Goal: Transaction & Acquisition: Download file/media

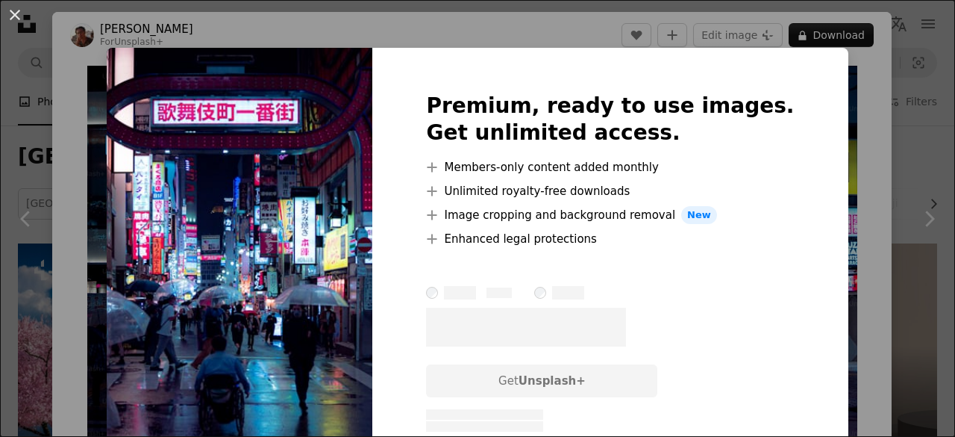
scroll to position [746, 0]
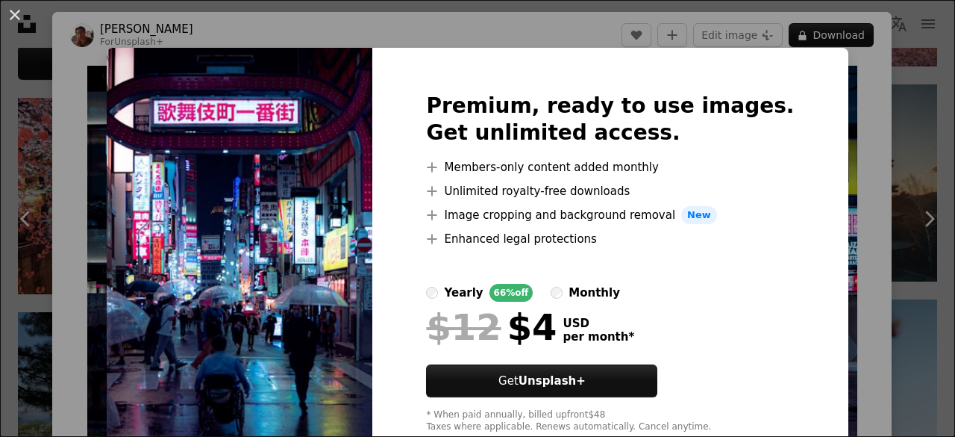
click at [857, 85] on div "An X shape Premium, ready to use images. Get unlimited access. A plus sign Memb…" at bounding box center [477, 218] width 955 height 437
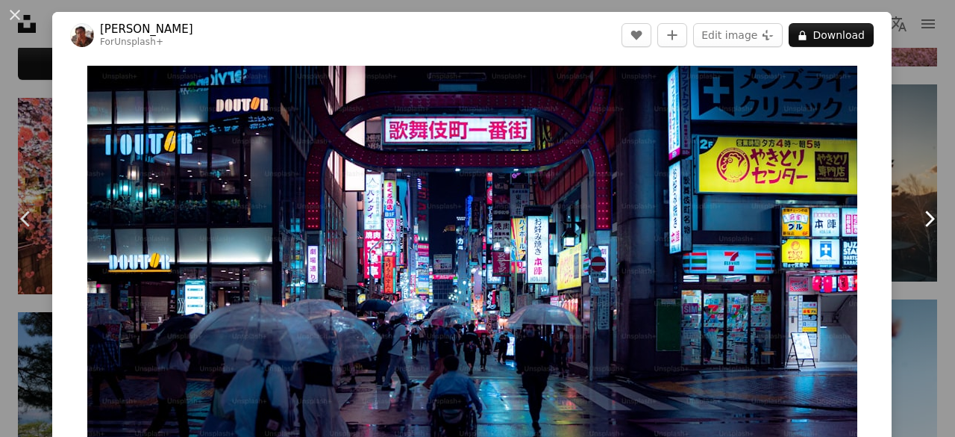
click at [917, 222] on icon "Chevron right" at bounding box center [929, 219] width 24 height 24
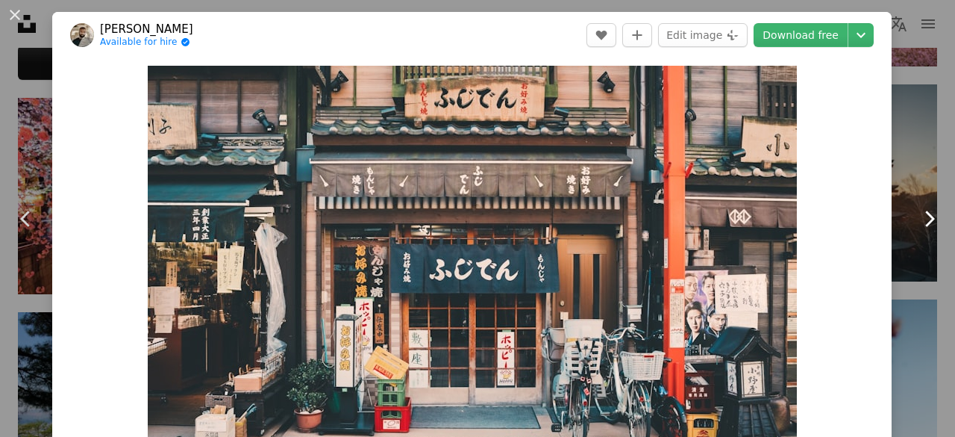
click at [925, 220] on icon at bounding box center [930, 218] width 10 height 16
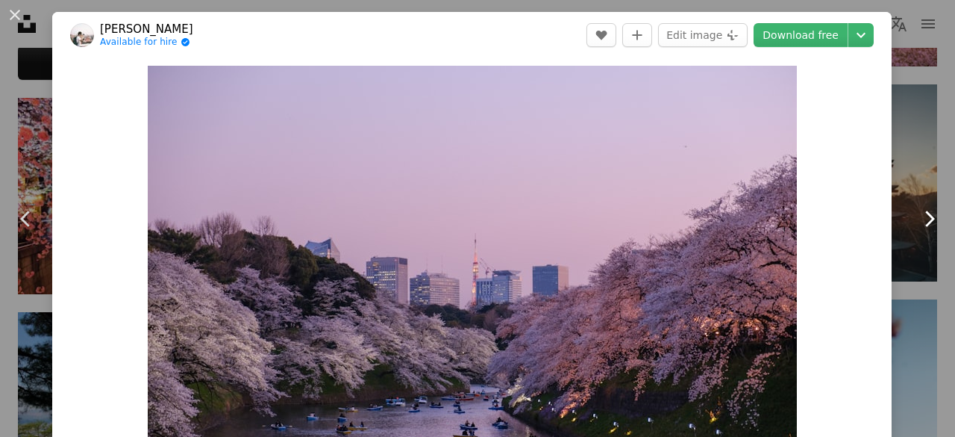
click at [925, 220] on icon at bounding box center [930, 218] width 10 height 16
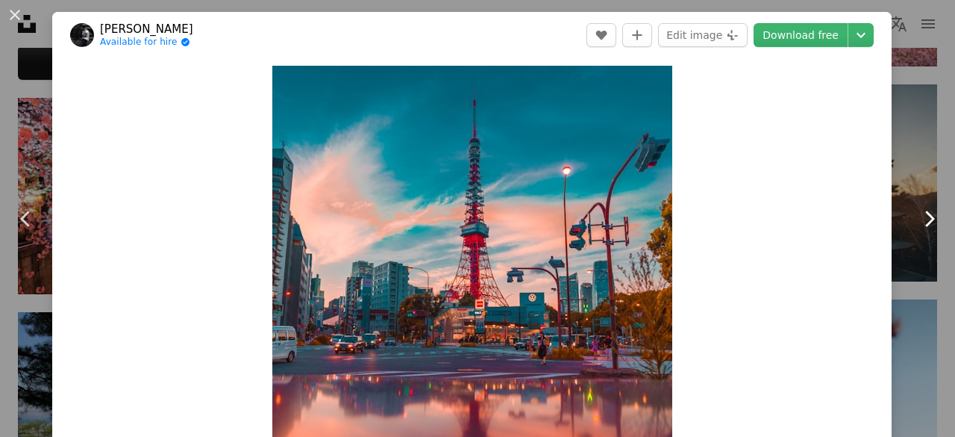
click at [922, 222] on icon "Chevron right" at bounding box center [929, 219] width 24 height 24
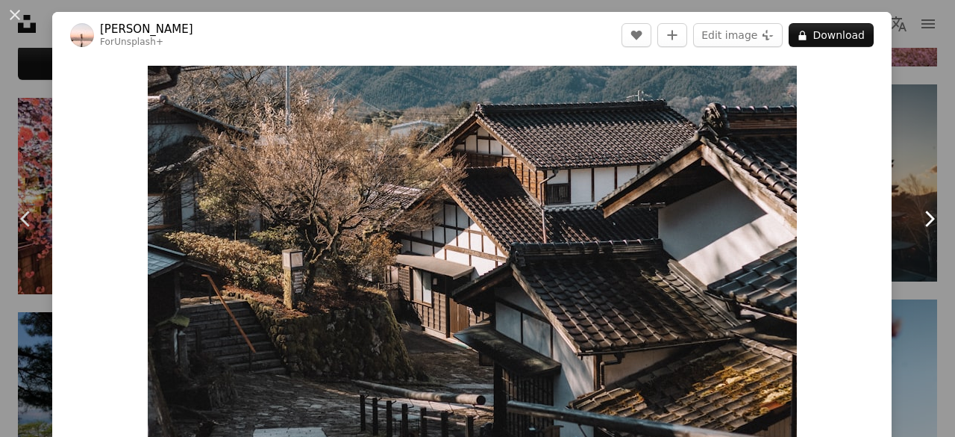
click at [922, 222] on icon "Chevron right" at bounding box center [929, 219] width 24 height 24
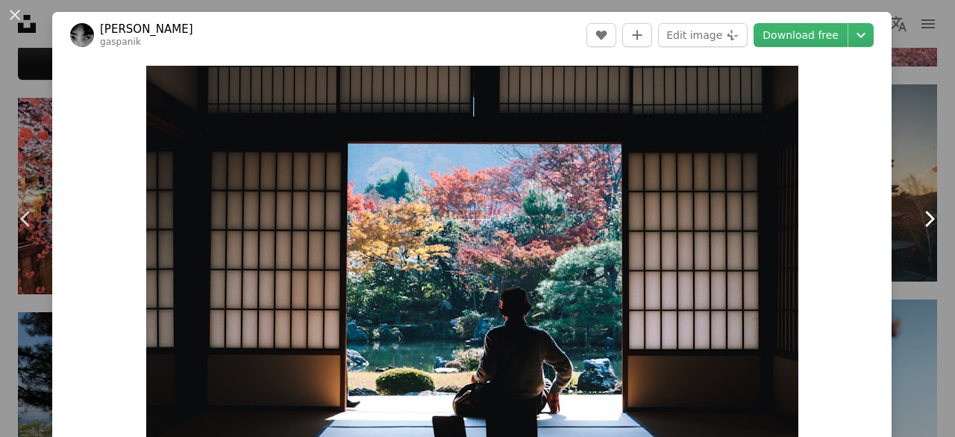
click at [922, 222] on icon "Chevron right" at bounding box center [929, 219] width 24 height 24
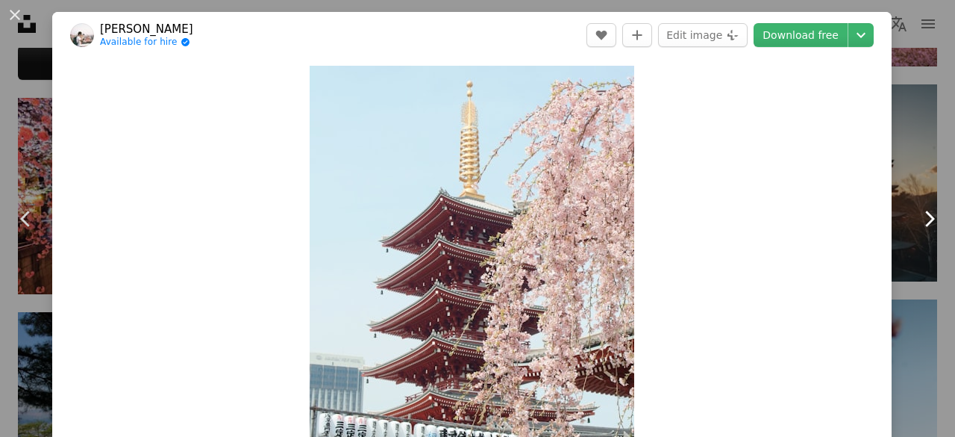
click at [922, 222] on icon "Chevron right" at bounding box center [929, 219] width 24 height 24
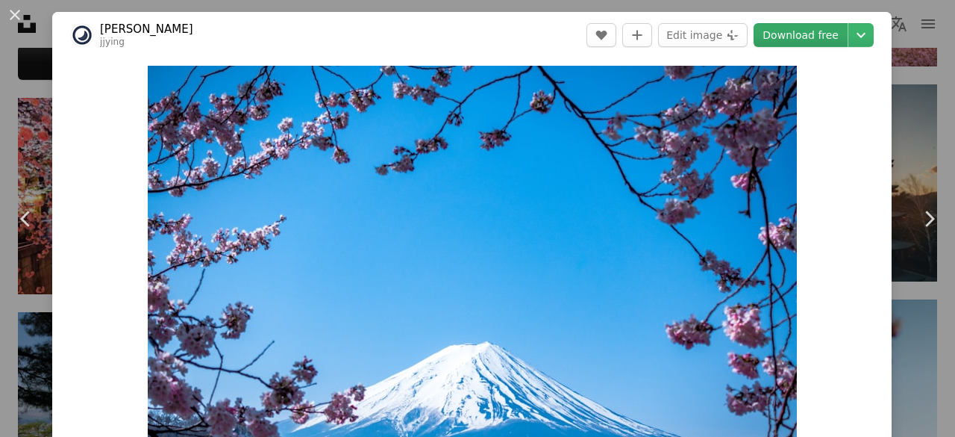
click at [788, 31] on link "Download free" at bounding box center [801, 35] width 94 height 24
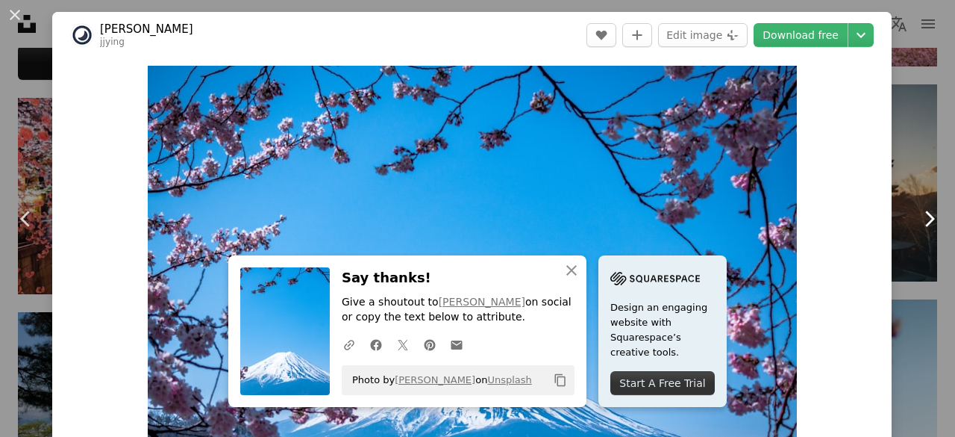
click at [917, 219] on icon "Chevron right" at bounding box center [929, 219] width 24 height 24
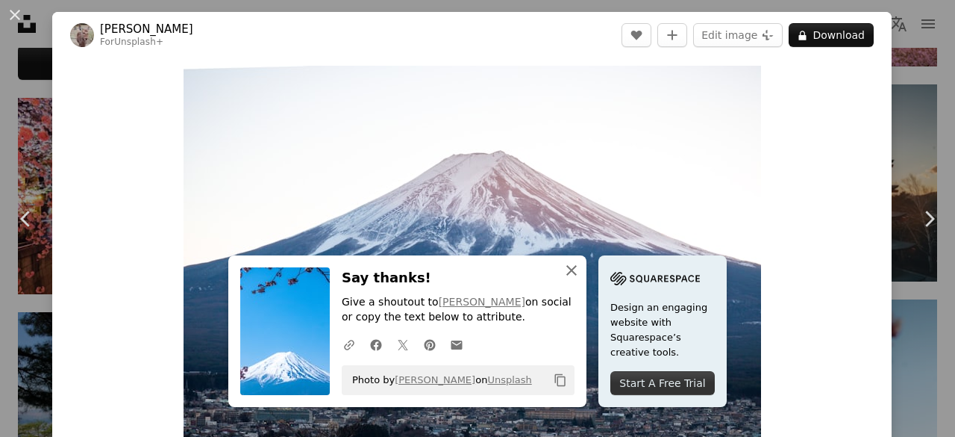
click at [569, 280] on button "An X shape Close" at bounding box center [572, 270] width 30 height 30
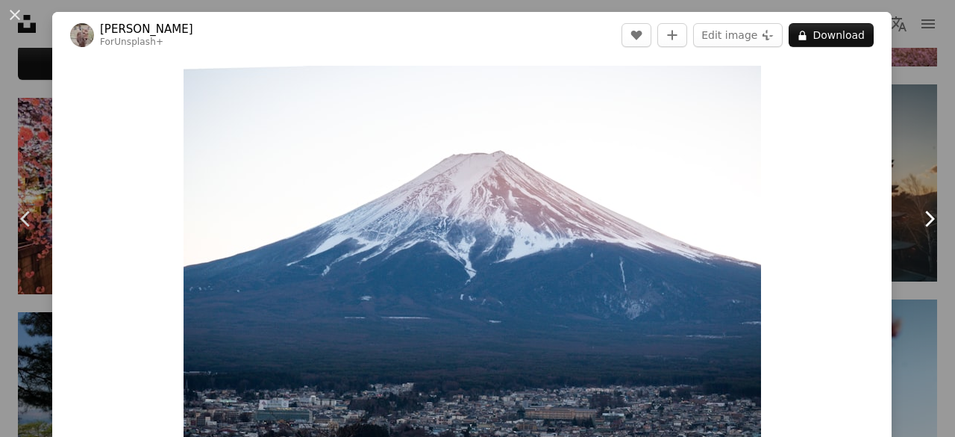
click at [917, 222] on icon "Chevron right" at bounding box center [929, 219] width 24 height 24
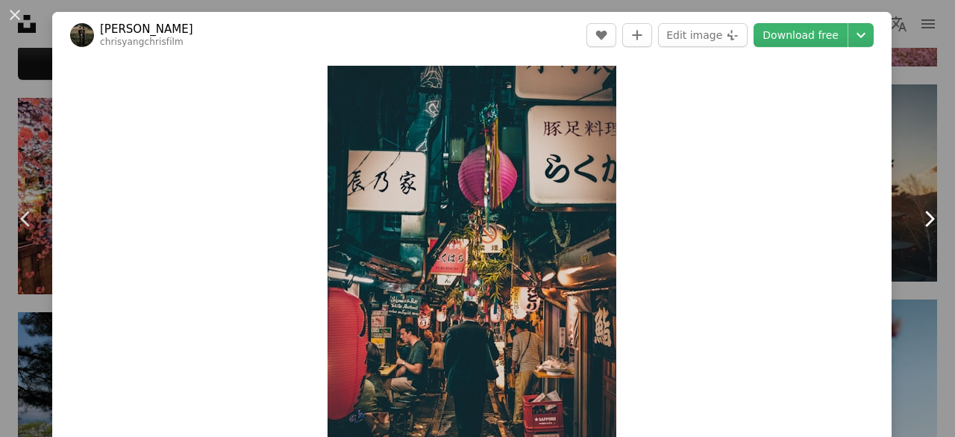
click at [917, 222] on icon "Chevron right" at bounding box center [929, 219] width 24 height 24
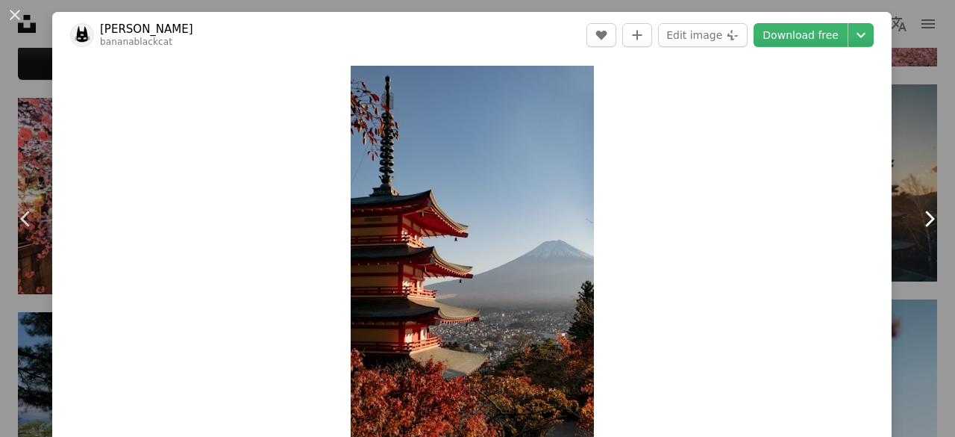
click at [917, 220] on icon "Chevron right" at bounding box center [929, 219] width 24 height 24
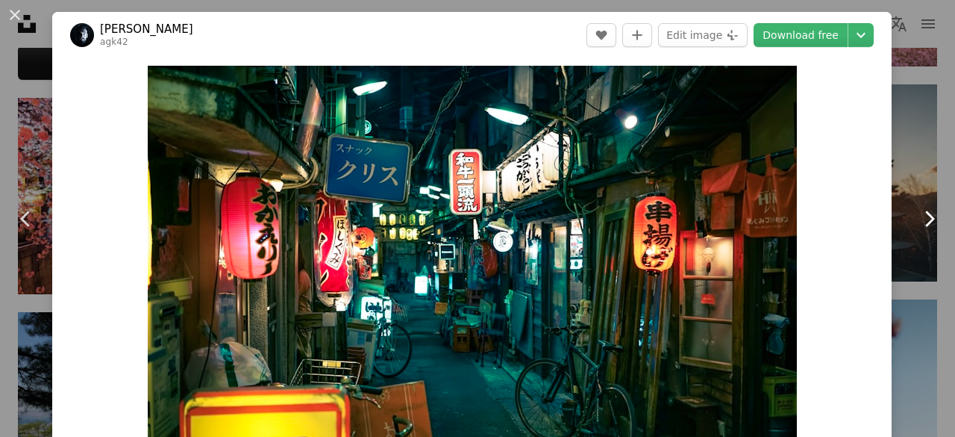
click at [917, 219] on icon "Chevron right" at bounding box center [929, 219] width 24 height 24
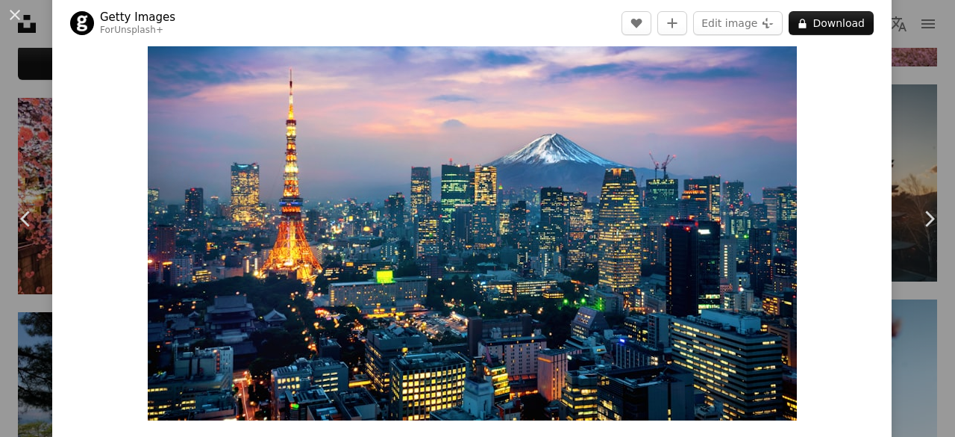
scroll to position [83, 0]
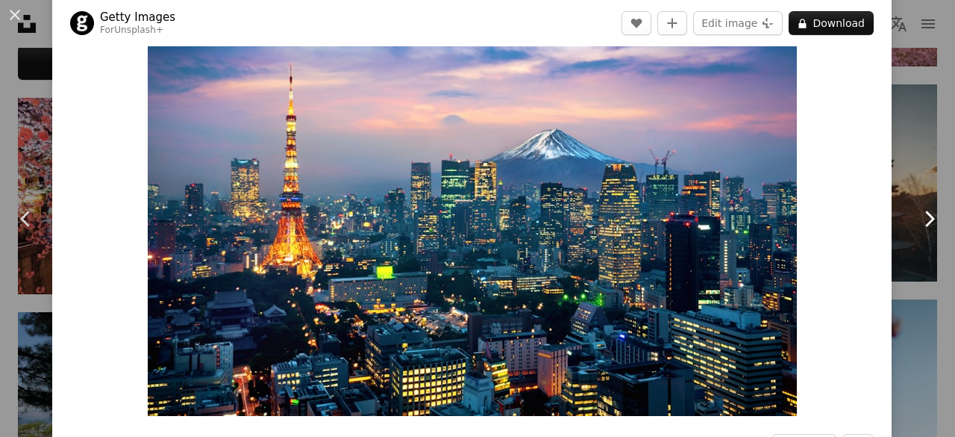
click at [921, 223] on icon "Chevron right" at bounding box center [929, 219] width 24 height 24
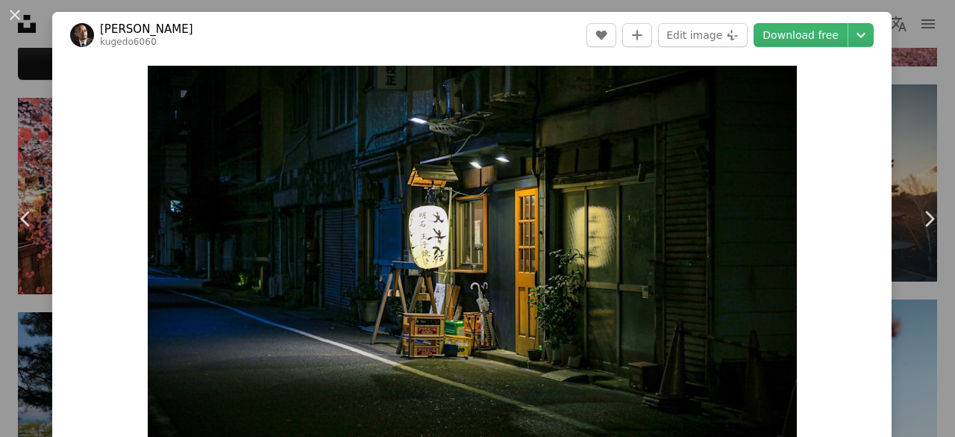
click at [819, 20] on header "[PERSON_NAME] kugedo6060 A heart A plus sign Edit image Plus sign for Unsplash+…" at bounding box center [472, 35] width 840 height 46
click at [821, 31] on link "Download free" at bounding box center [801, 35] width 94 height 24
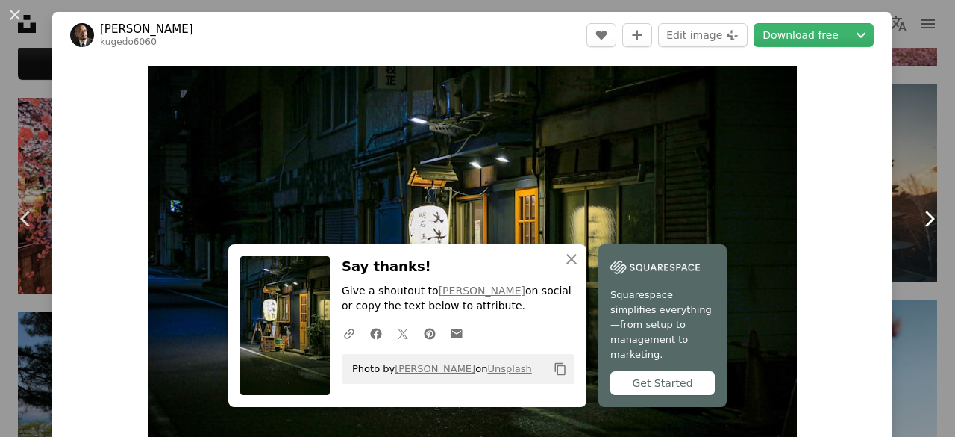
click at [925, 219] on icon at bounding box center [930, 218] width 10 height 16
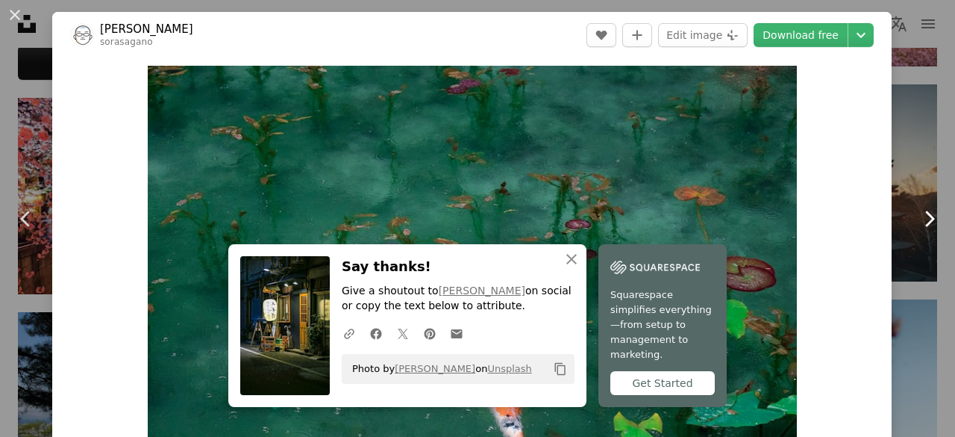
click at [925, 219] on icon at bounding box center [930, 218] width 10 height 16
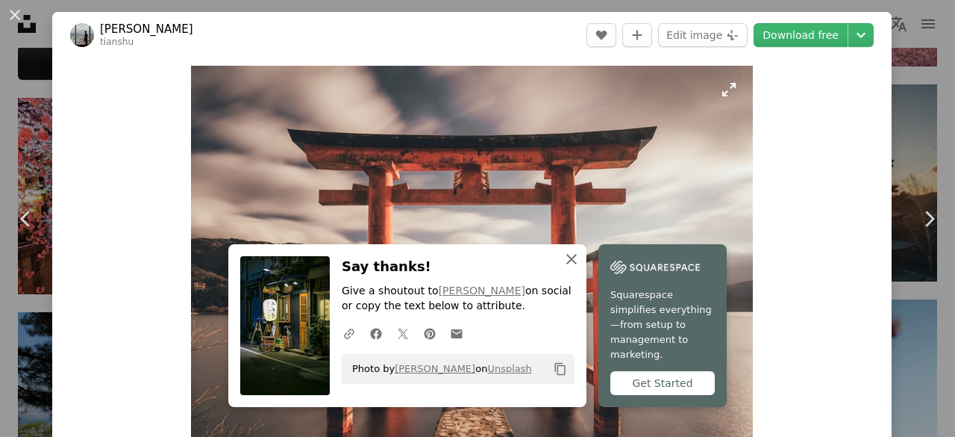
click at [568, 264] on icon "button" at bounding box center [571, 259] width 10 height 10
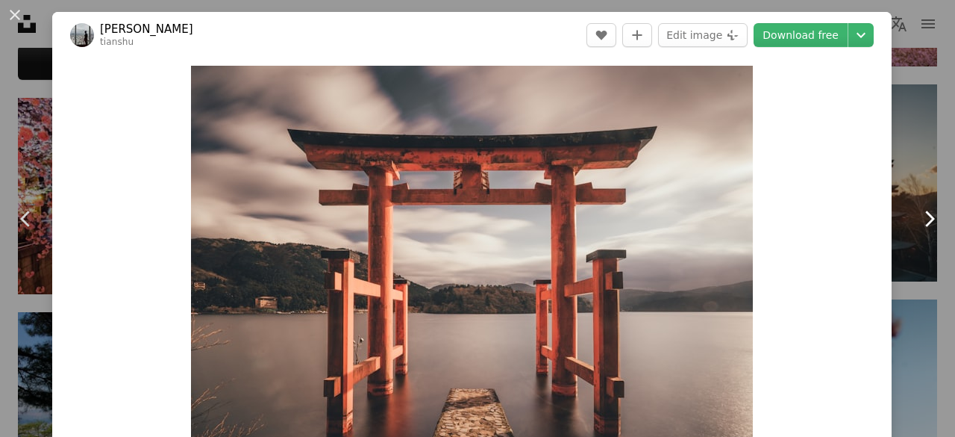
click at [925, 219] on icon "Chevron right" at bounding box center [929, 219] width 24 height 24
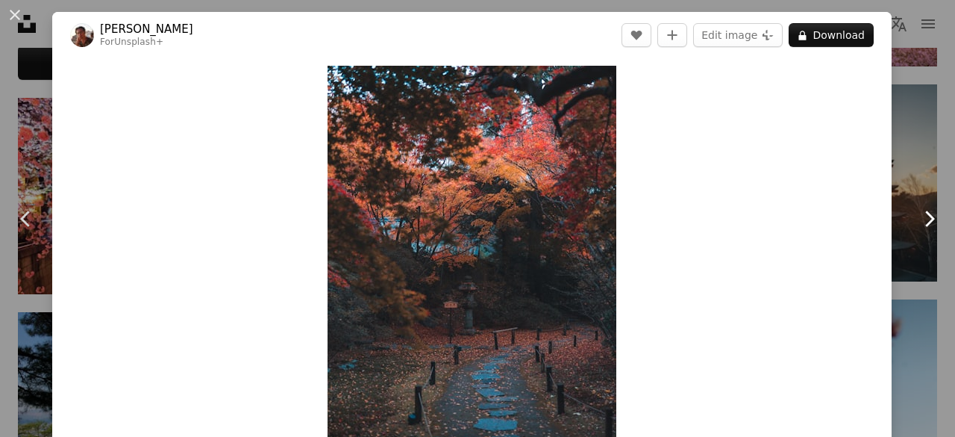
click at [925, 219] on icon "Chevron right" at bounding box center [929, 219] width 24 height 24
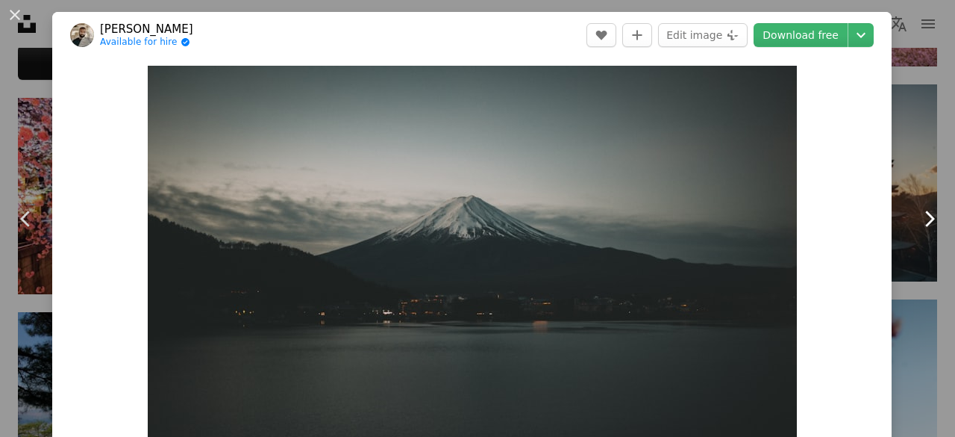
click at [925, 219] on icon "Chevron right" at bounding box center [929, 219] width 24 height 24
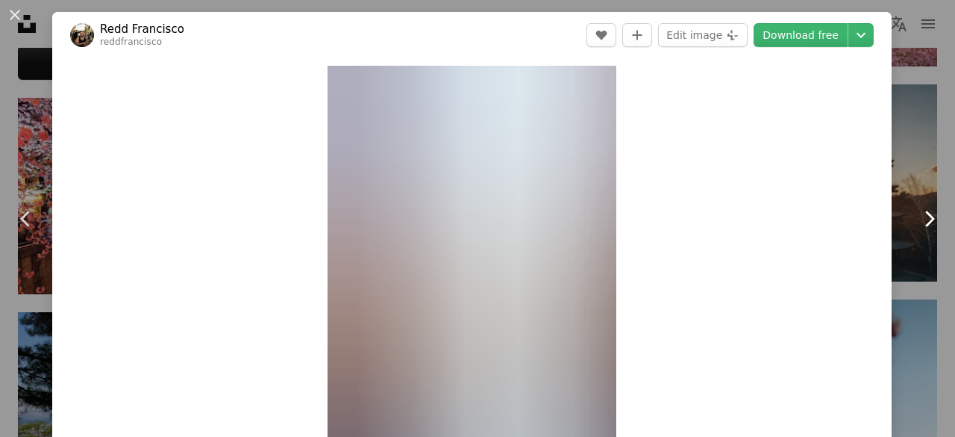
click at [925, 219] on icon "Chevron right" at bounding box center [929, 219] width 24 height 24
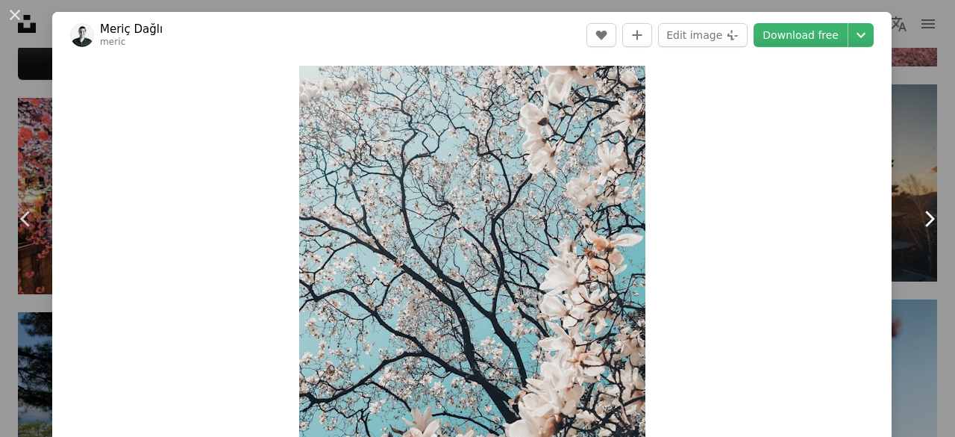
click at [925, 219] on icon "Chevron right" at bounding box center [929, 219] width 24 height 24
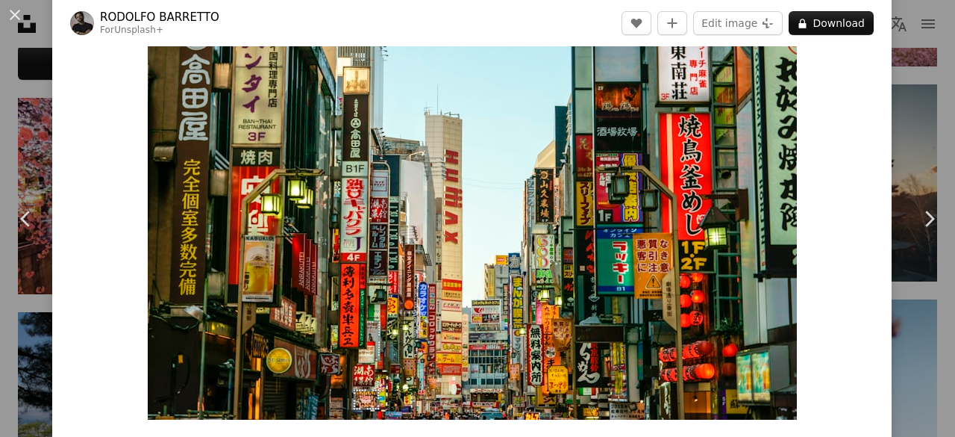
scroll to position [68, 0]
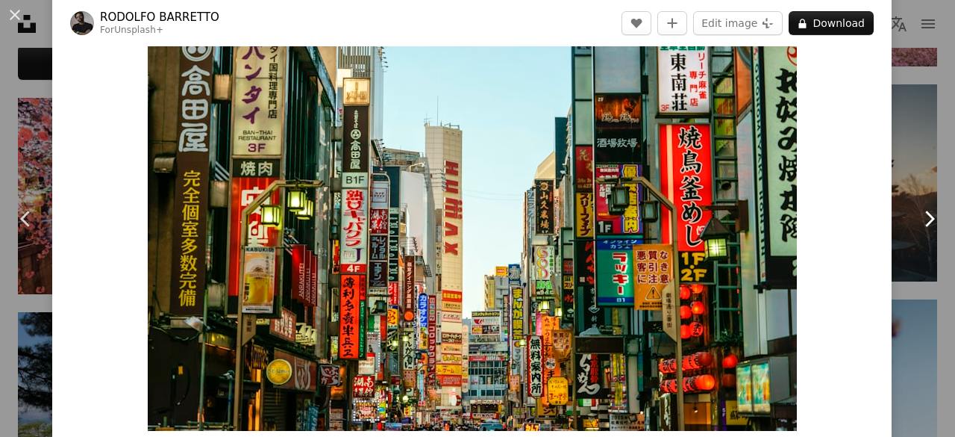
click at [917, 221] on icon "Chevron right" at bounding box center [929, 219] width 24 height 24
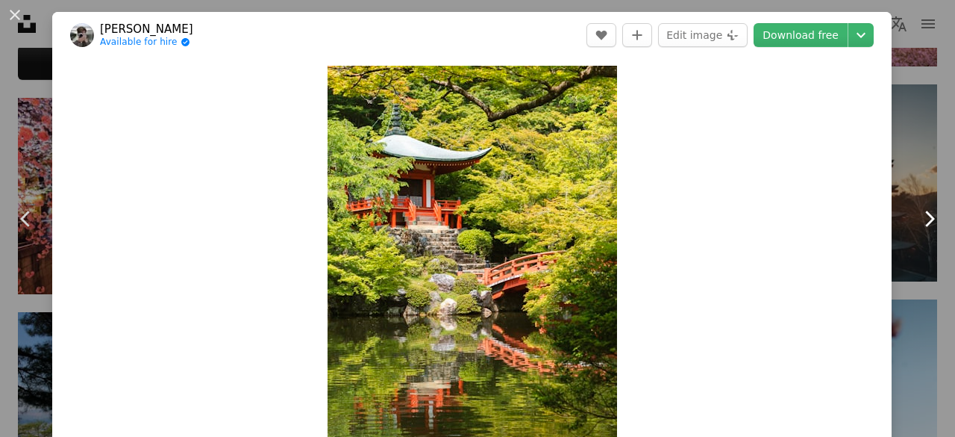
click at [917, 219] on icon "Chevron right" at bounding box center [929, 219] width 24 height 24
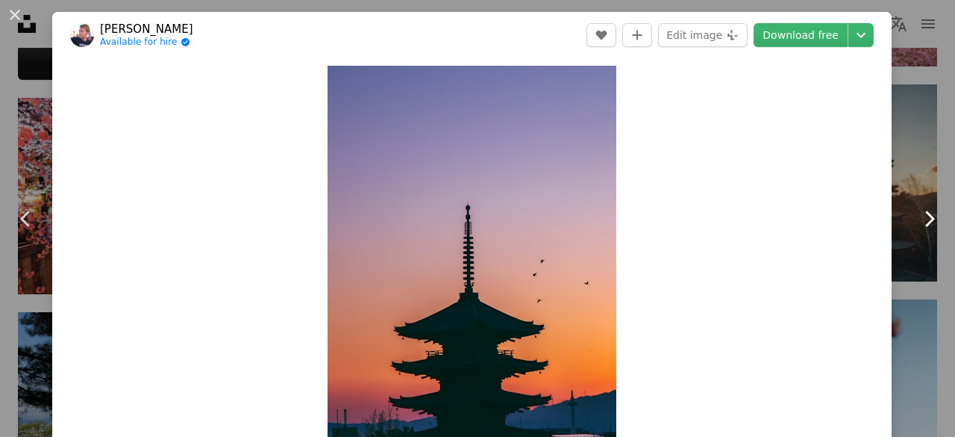
click at [917, 219] on icon "Chevron right" at bounding box center [929, 219] width 24 height 24
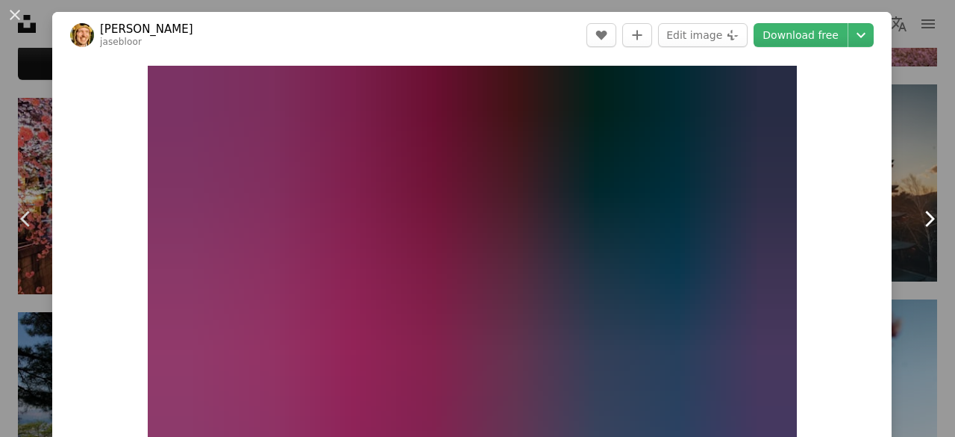
click at [917, 219] on icon "Chevron right" at bounding box center [929, 219] width 24 height 24
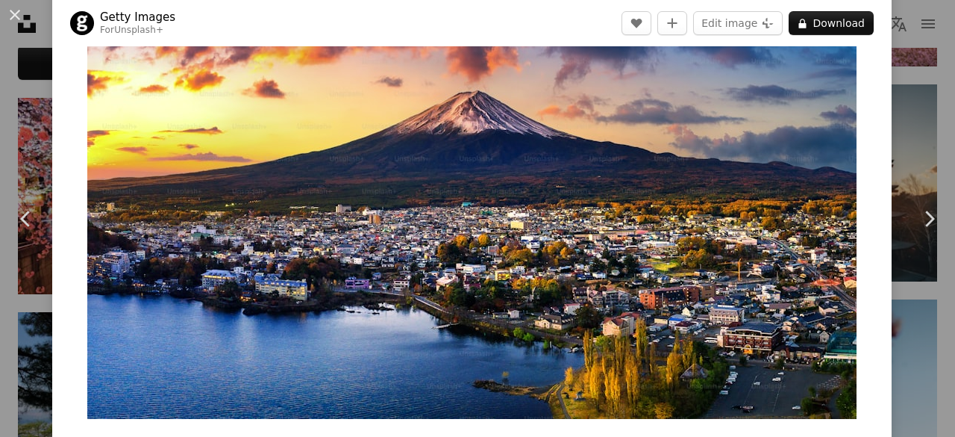
scroll to position [66, 0]
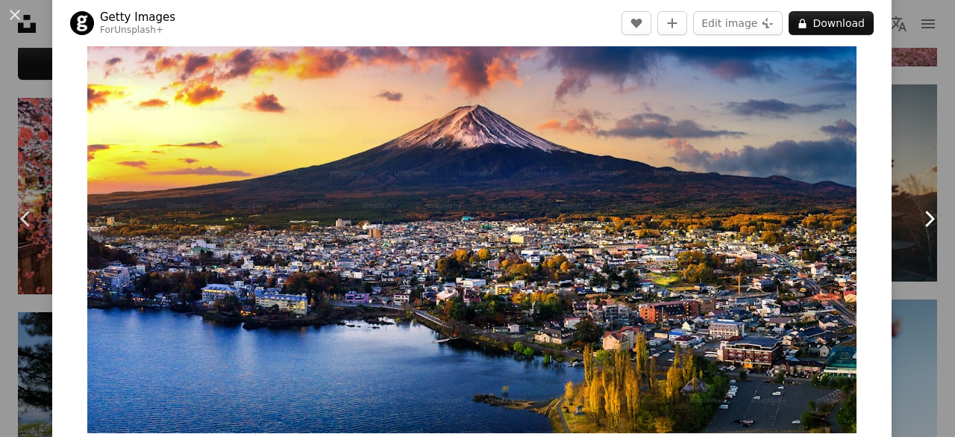
click at [919, 224] on icon "Chevron right" at bounding box center [929, 219] width 24 height 24
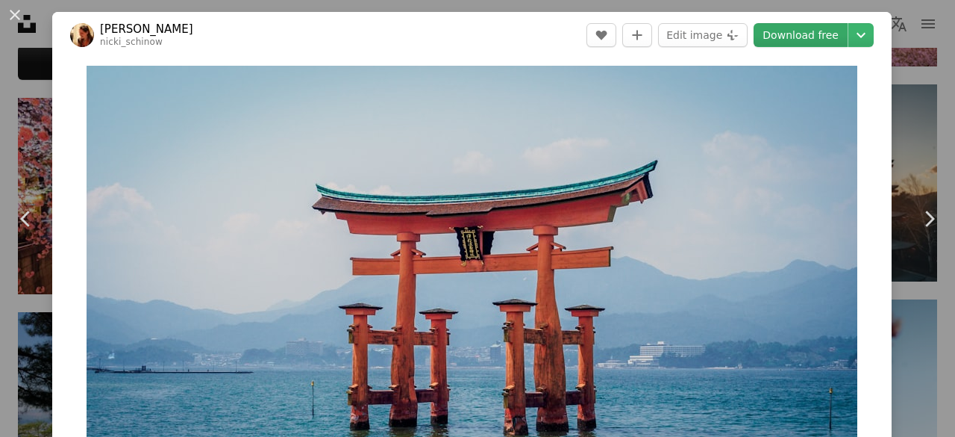
click at [807, 43] on link "Download free" at bounding box center [801, 35] width 94 height 24
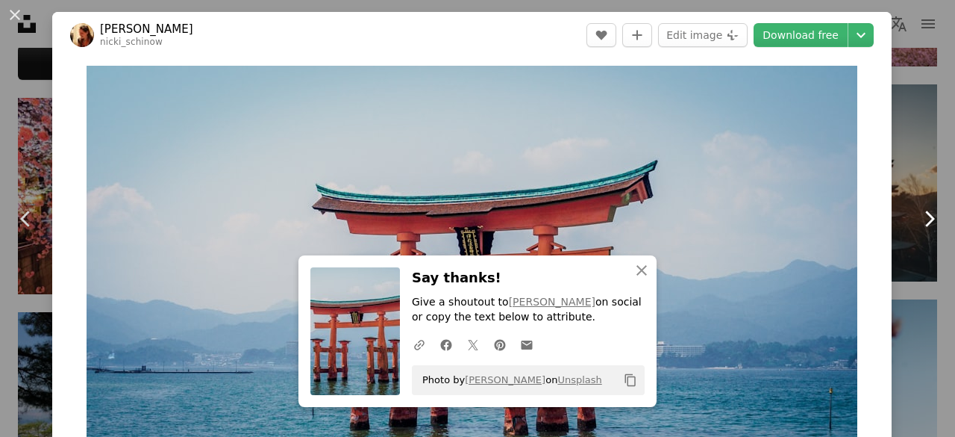
click at [922, 222] on icon "Chevron right" at bounding box center [929, 219] width 24 height 24
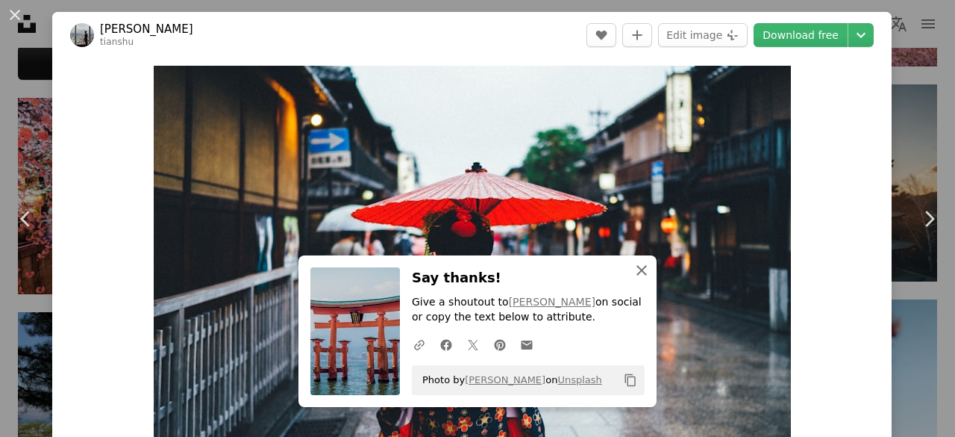
click at [641, 272] on icon "An X shape" at bounding box center [642, 270] width 18 height 18
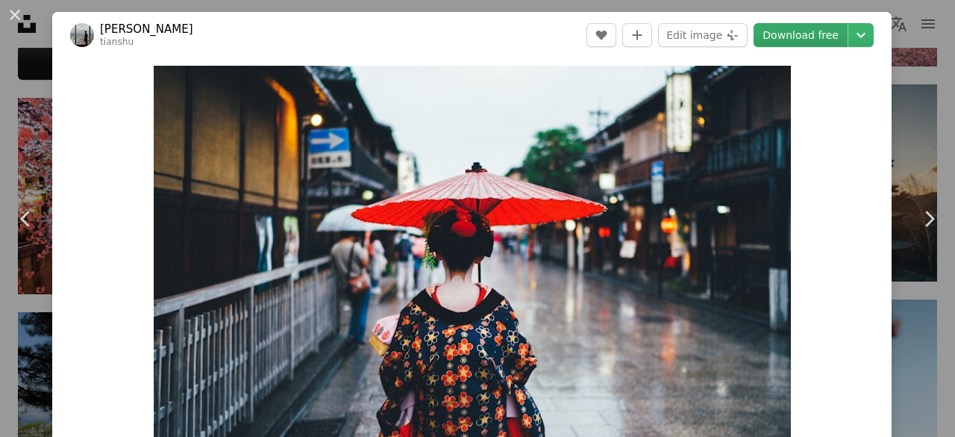
click at [816, 40] on link "Download free" at bounding box center [801, 35] width 94 height 24
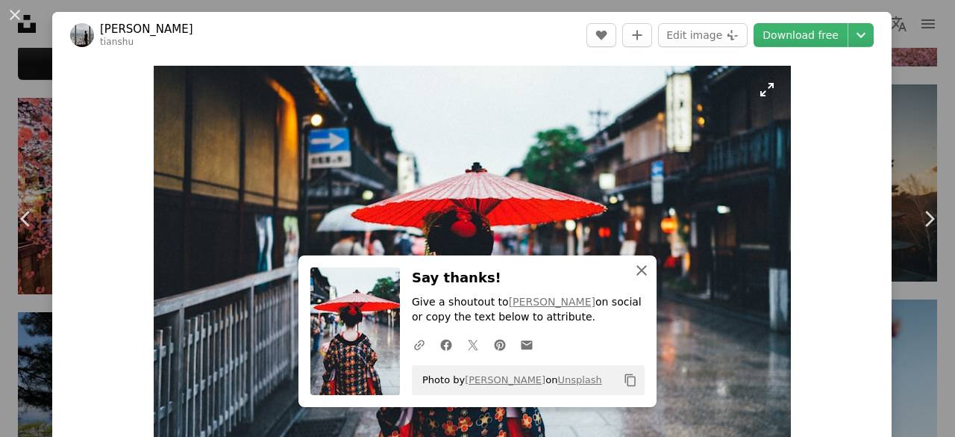
drag, startPoint x: 639, startPoint y: 274, endPoint x: 660, endPoint y: 275, distance: 21.0
click at [639, 274] on icon "button" at bounding box center [642, 270] width 10 height 10
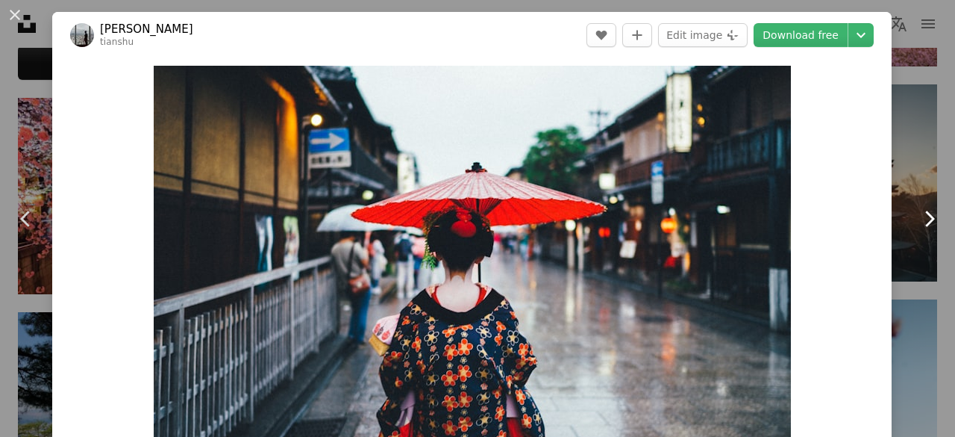
click at [925, 223] on icon at bounding box center [930, 218] width 10 height 16
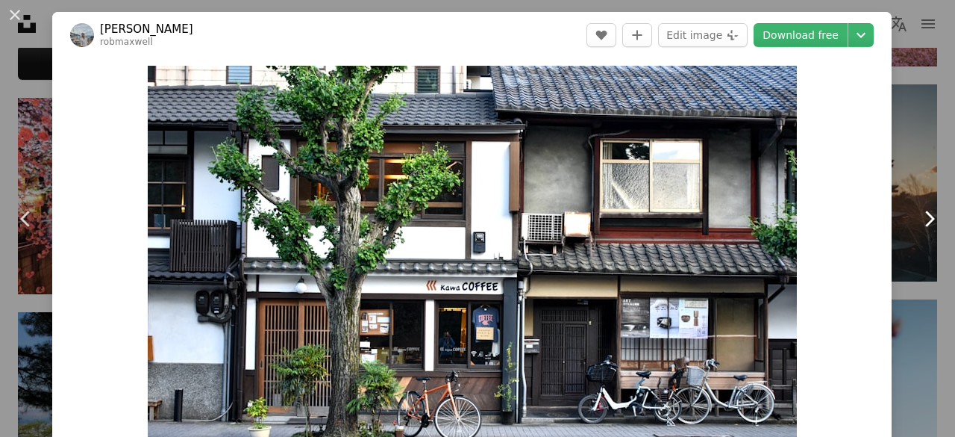
click at [921, 222] on icon "Chevron right" at bounding box center [929, 219] width 24 height 24
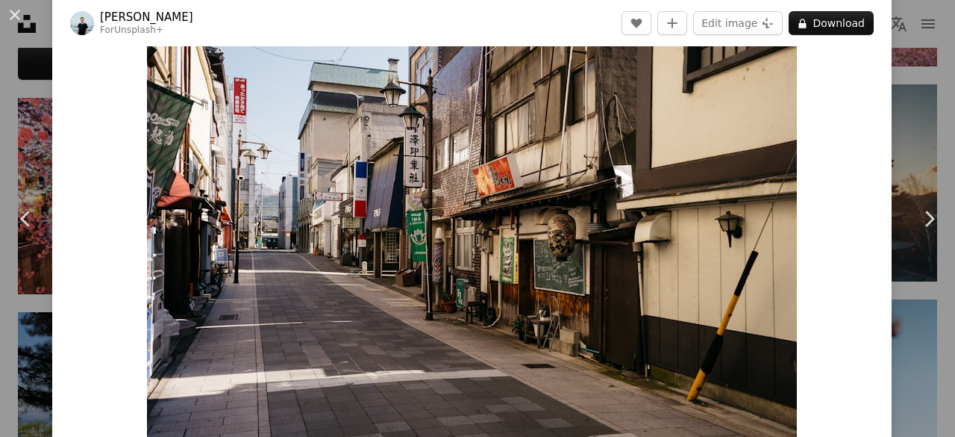
scroll to position [43, 0]
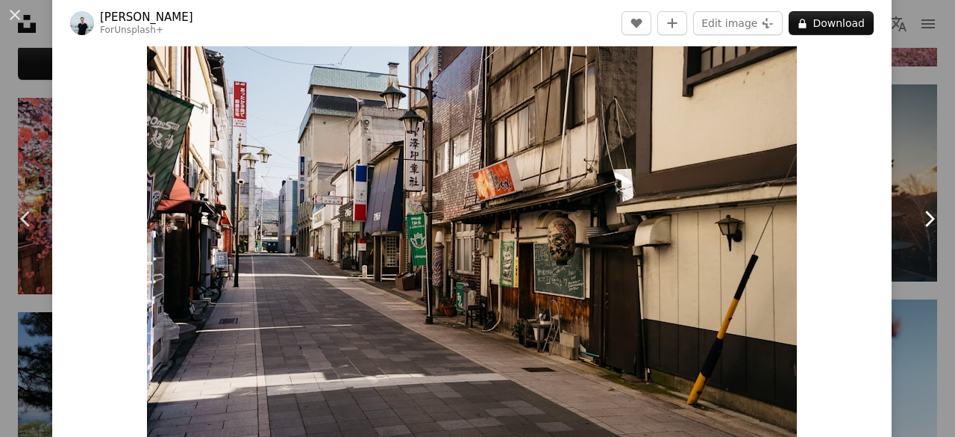
click at [919, 213] on icon "Chevron right" at bounding box center [929, 219] width 24 height 24
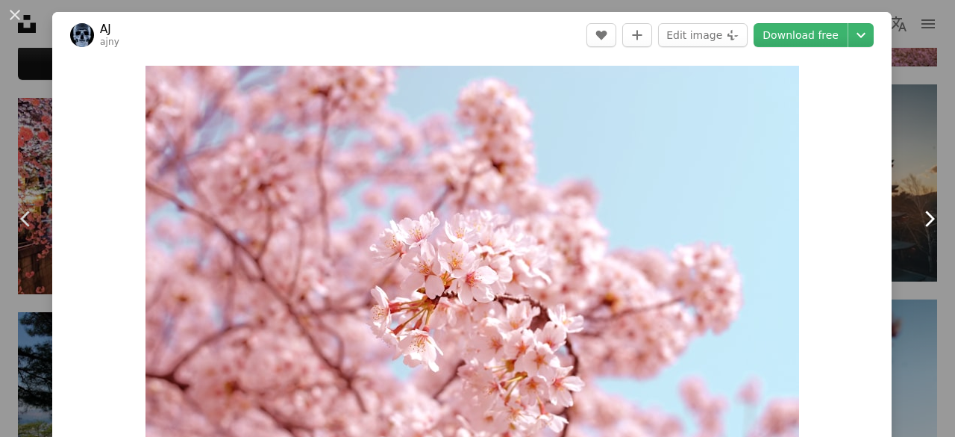
click at [925, 216] on icon at bounding box center [930, 218] width 10 height 16
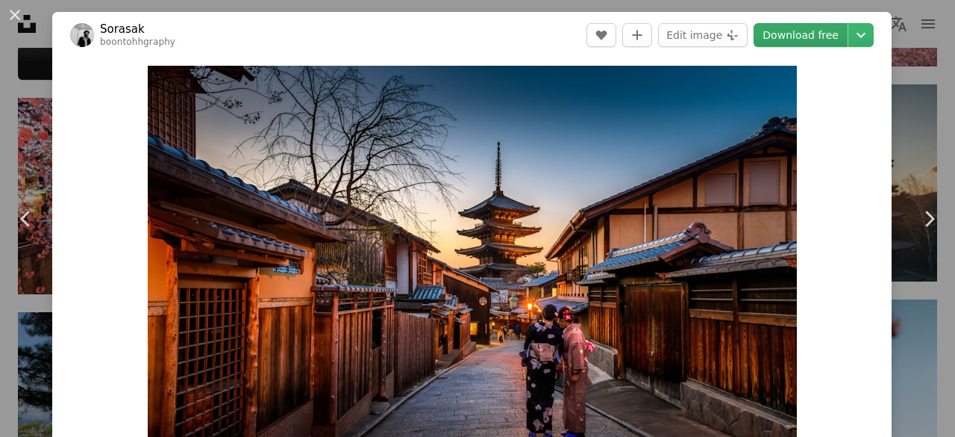
click at [805, 41] on link "Download free" at bounding box center [801, 35] width 94 height 24
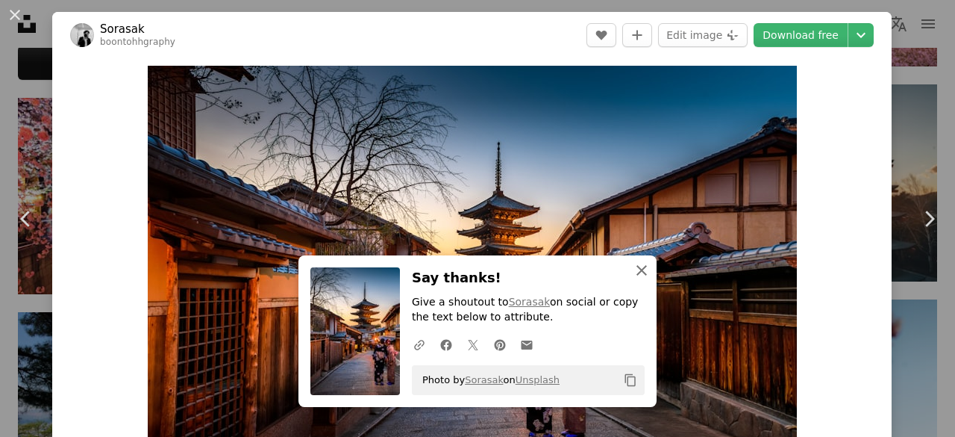
click at [637, 272] on icon "An X shape" at bounding box center [642, 270] width 18 height 18
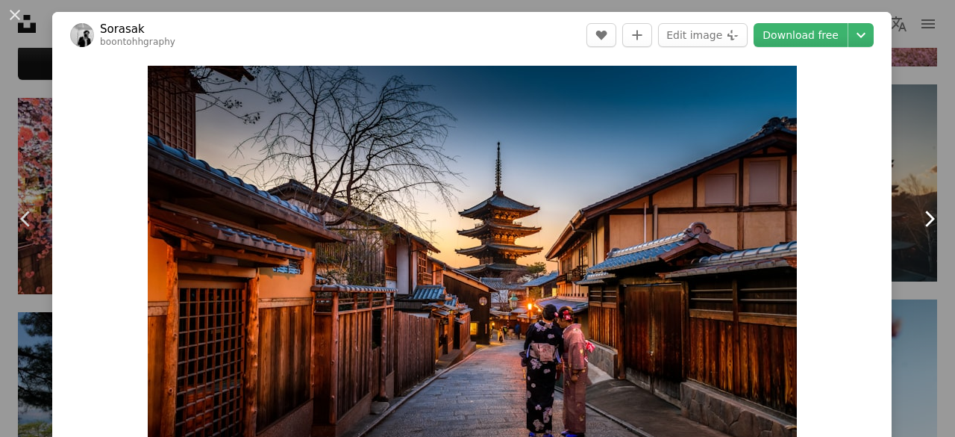
click at [925, 219] on icon at bounding box center [930, 218] width 10 height 16
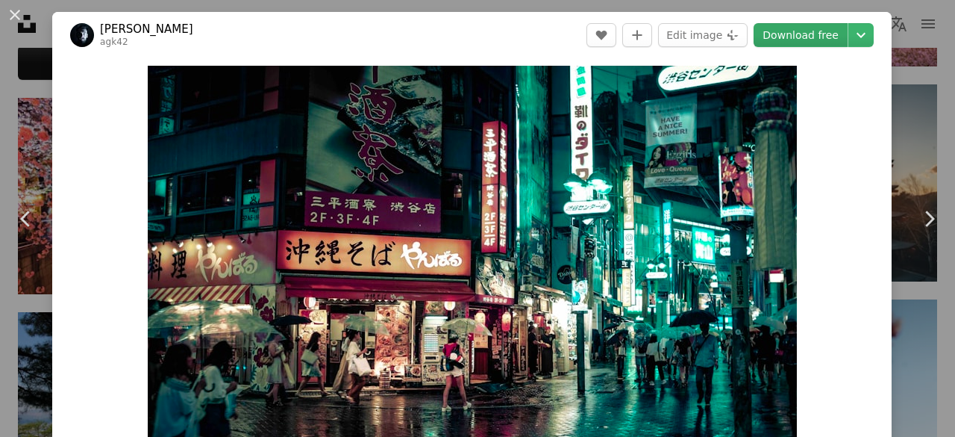
click at [814, 35] on link "Download free" at bounding box center [801, 35] width 94 height 24
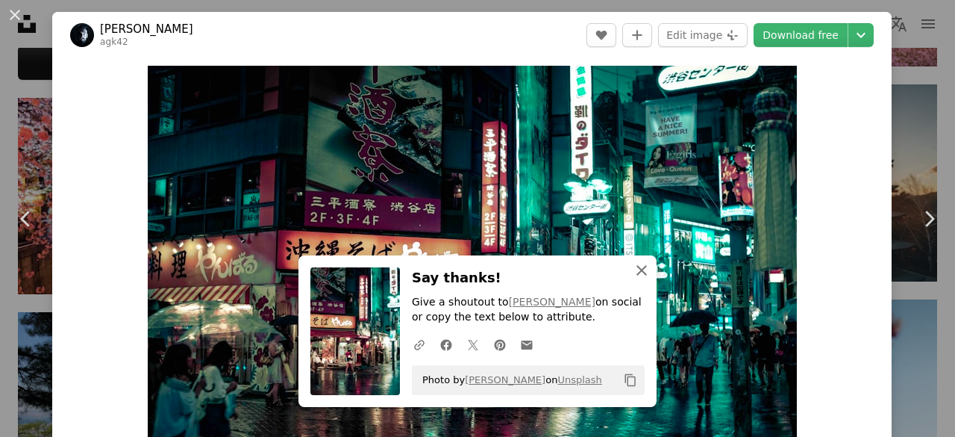
click at [640, 271] on icon "An X shape" at bounding box center [642, 270] width 18 height 18
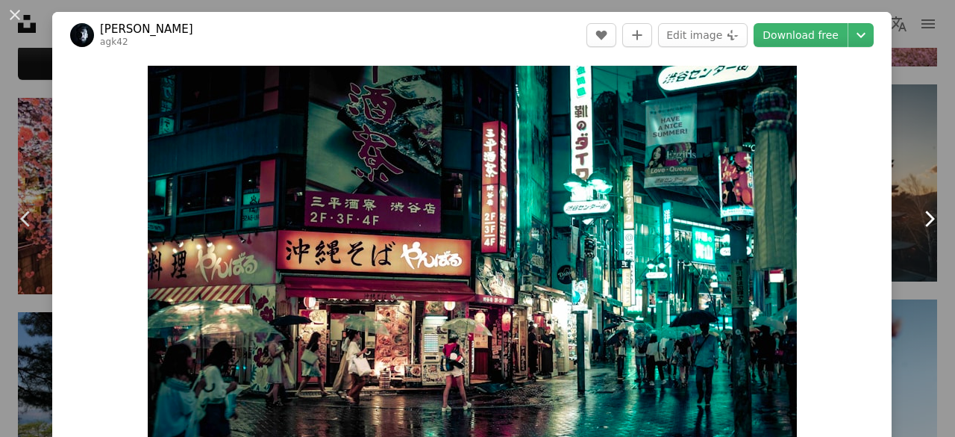
click at [925, 217] on icon at bounding box center [930, 218] width 10 height 16
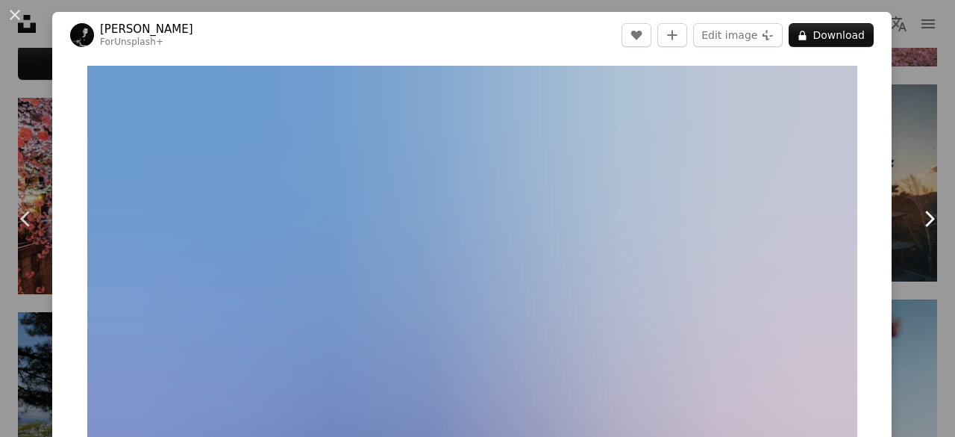
click at [922, 215] on icon "Chevron right" at bounding box center [929, 219] width 24 height 24
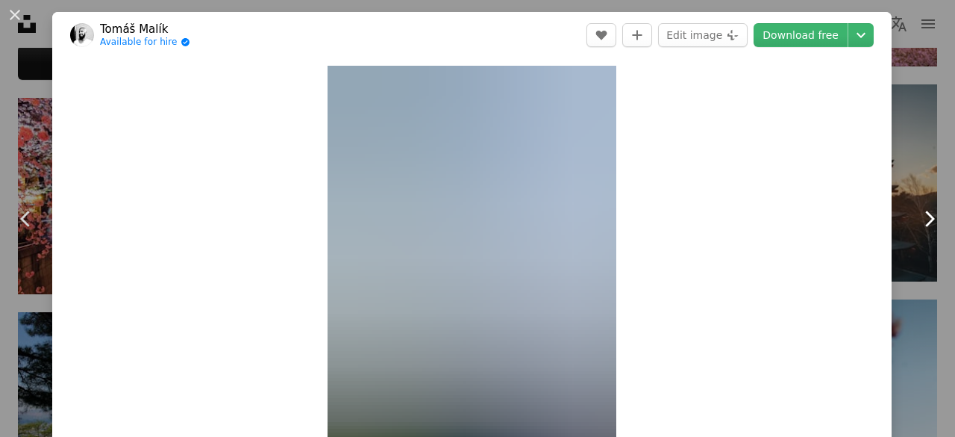
click at [922, 215] on icon "Chevron right" at bounding box center [929, 219] width 24 height 24
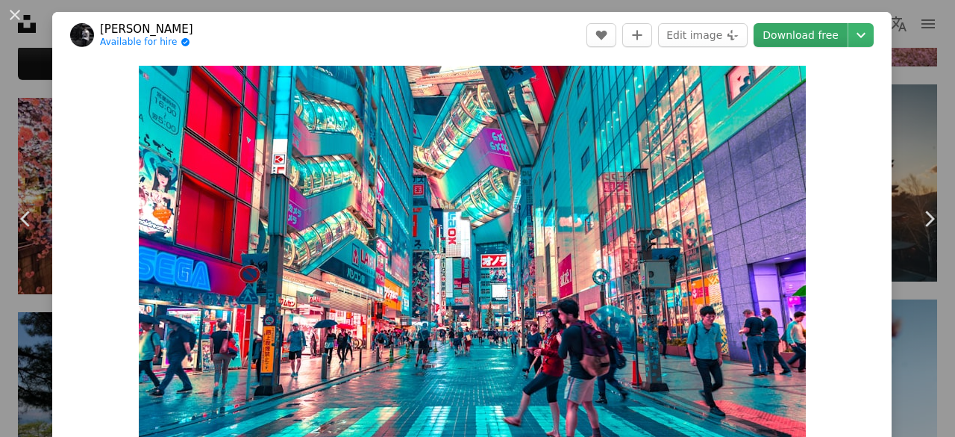
click at [808, 25] on link "Download free" at bounding box center [801, 35] width 94 height 24
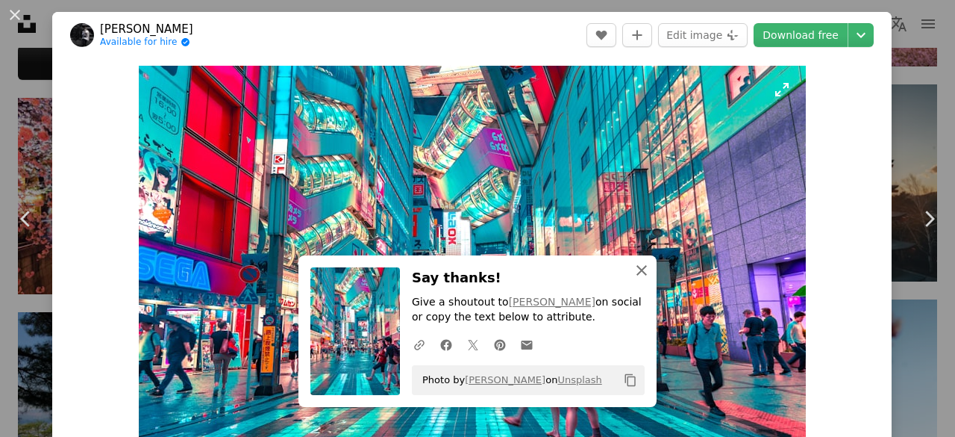
drag, startPoint x: 639, startPoint y: 272, endPoint x: 660, endPoint y: 271, distance: 21.0
click at [639, 272] on icon "button" at bounding box center [642, 270] width 10 height 10
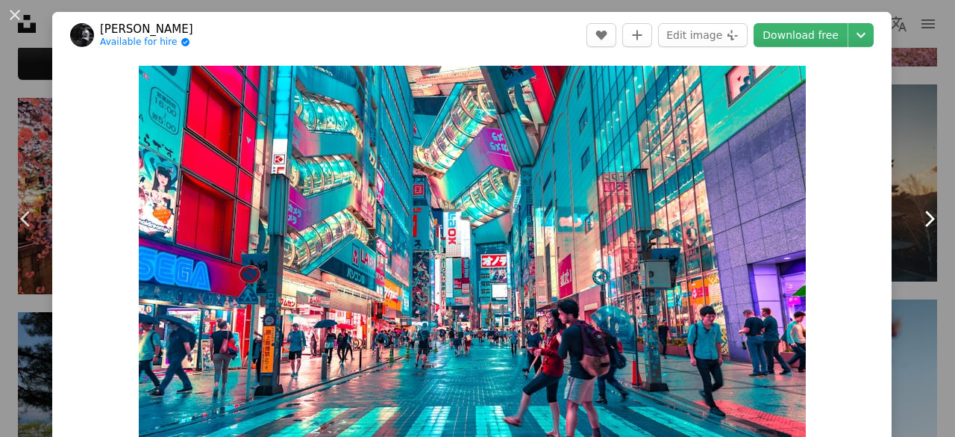
click at [922, 222] on icon "Chevron right" at bounding box center [929, 219] width 24 height 24
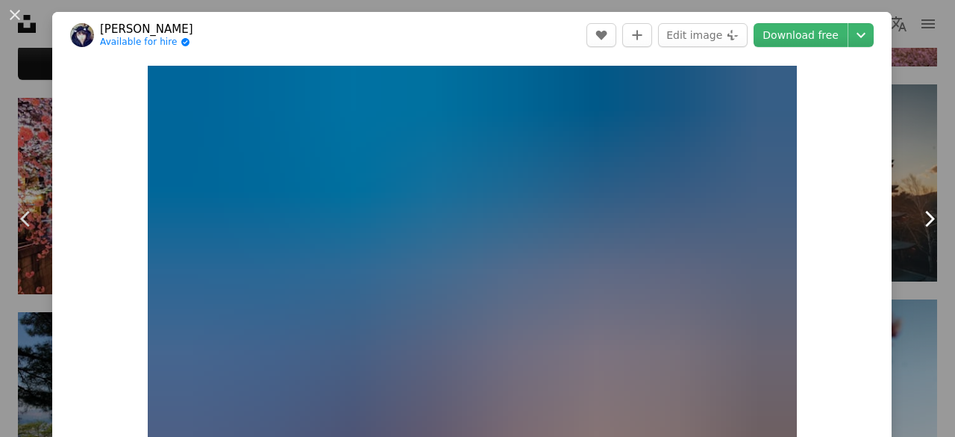
click at [925, 219] on icon at bounding box center [930, 218] width 10 height 16
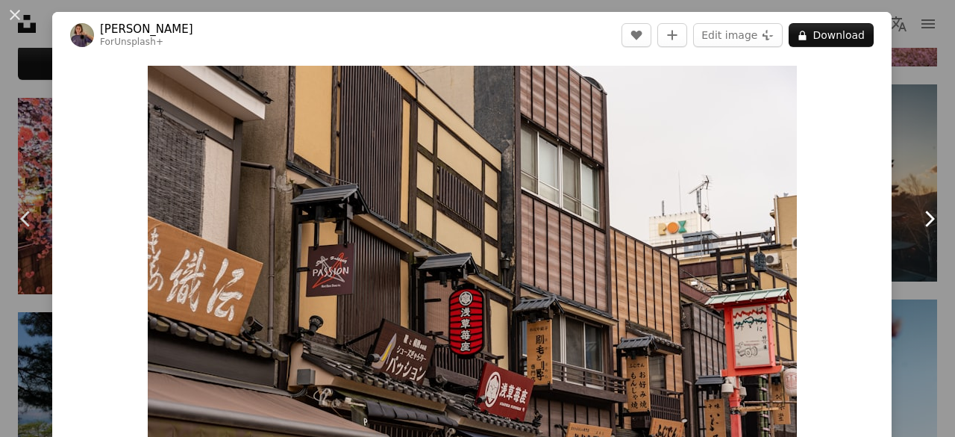
click at [925, 214] on icon at bounding box center [930, 218] width 10 height 16
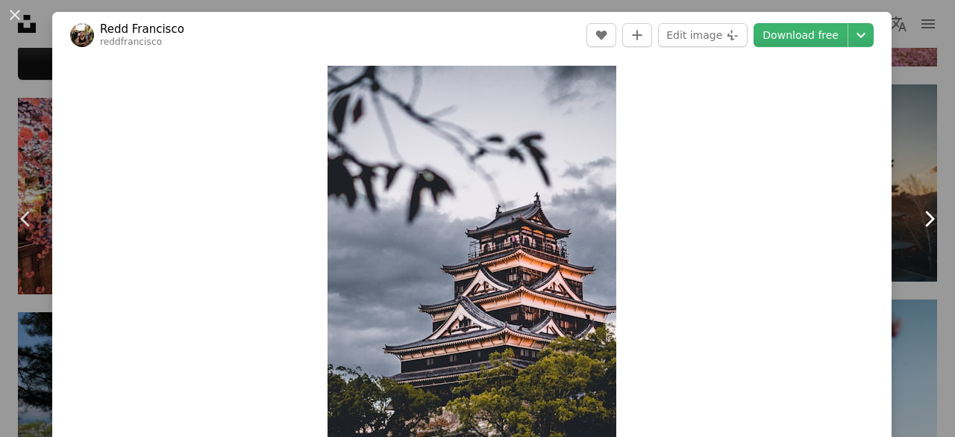
click at [925, 213] on icon at bounding box center [930, 218] width 10 height 16
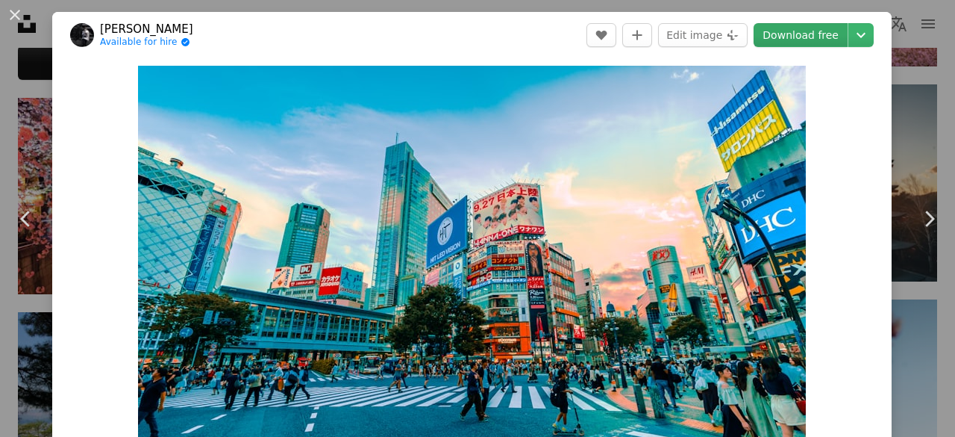
click at [812, 38] on link "Download free" at bounding box center [801, 35] width 94 height 24
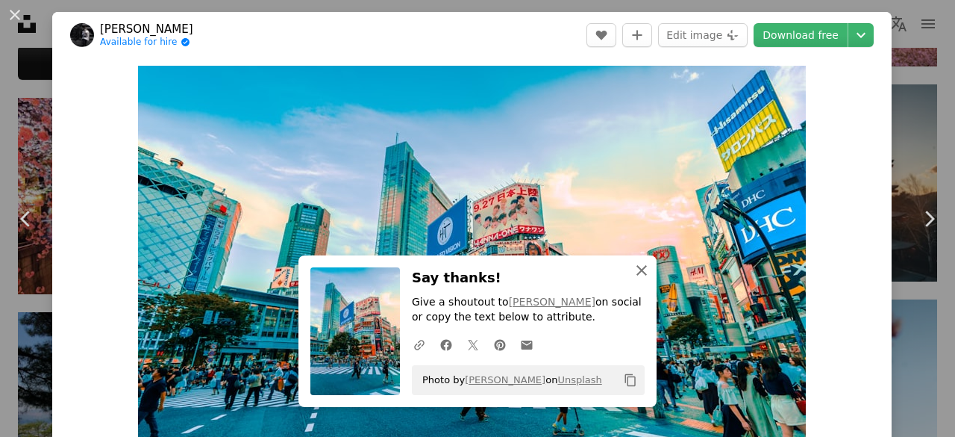
click at [637, 272] on icon "button" at bounding box center [642, 270] width 10 height 10
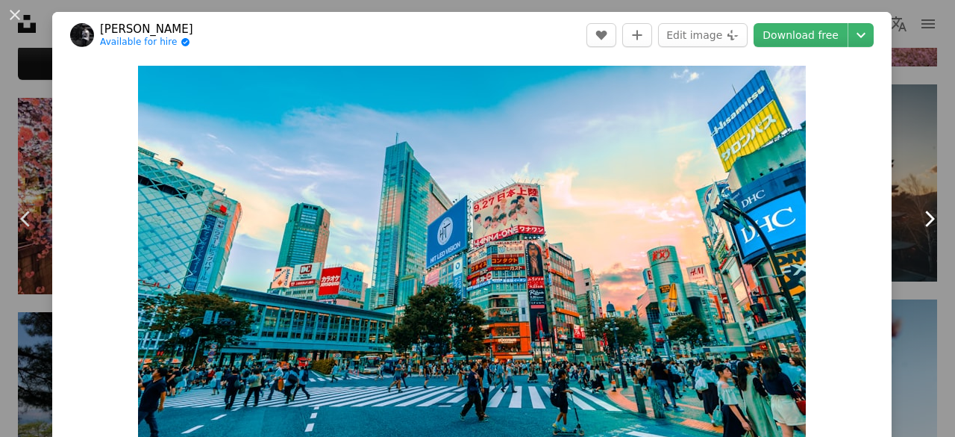
click at [925, 216] on icon "Chevron right" at bounding box center [929, 219] width 24 height 24
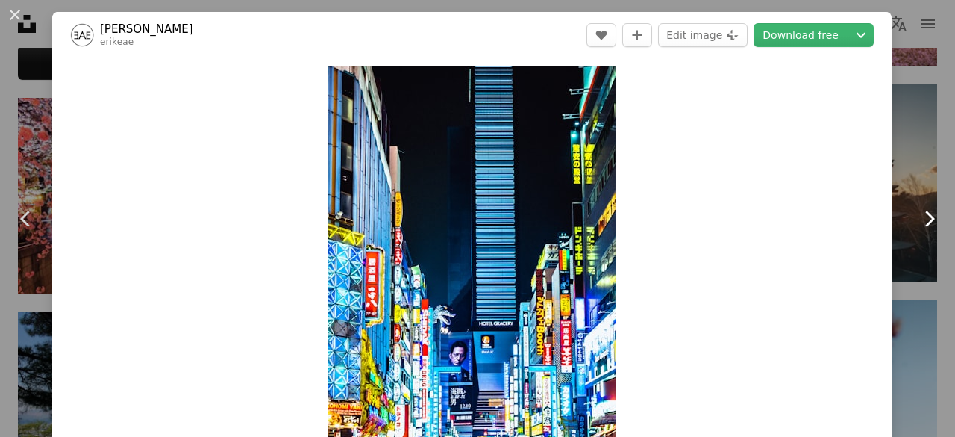
click at [925, 216] on icon "Chevron right" at bounding box center [929, 219] width 24 height 24
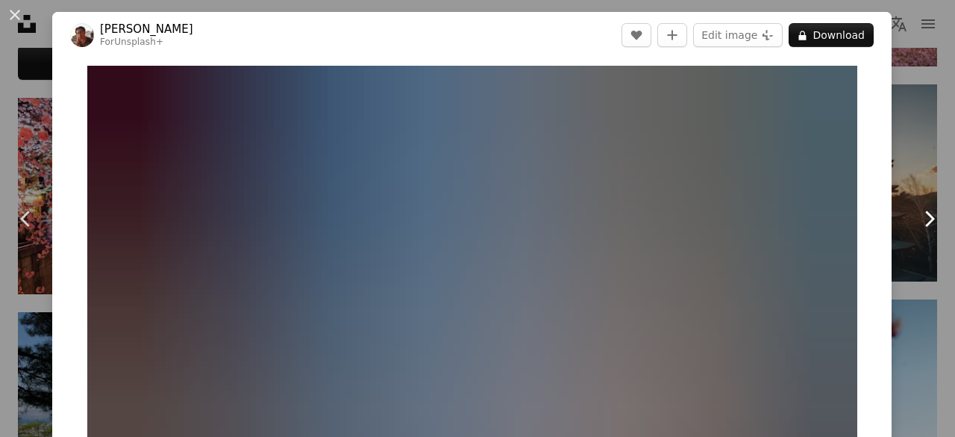
click at [925, 216] on icon "Chevron right" at bounding box center [929, 219] width 24 height 24
